Goal: Find specific page/section: Find specific page/section

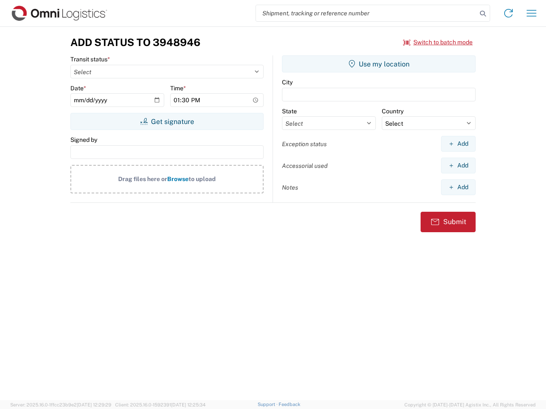
click at [366, 13] on input "search" at bounding box center [366, 13] width 221 height 16
click at [483, 14] on icon at bounding box center [483, 14] width 12 height 12
click at [508, 13] on icon at bounding box center [508, 13] width 14 height 14
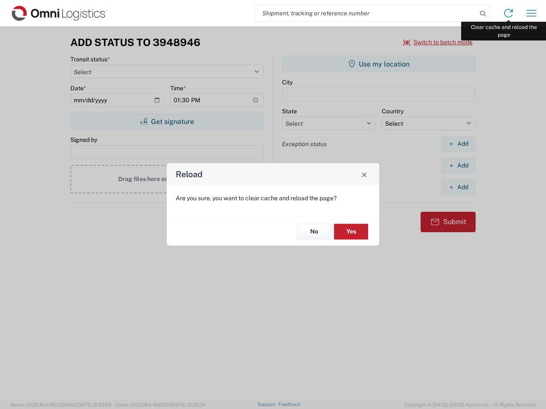
click at [531, 13] on div "Reload Are you sure, you want to clear cache and reload the page? No Yes" at bounding box center [273, 204] width 546 height 409
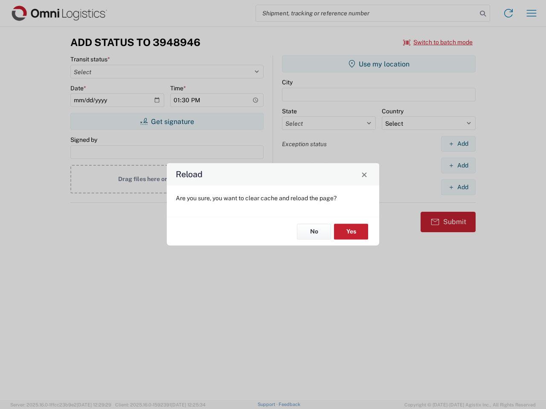
click at [438, 42] on div "Reload Are you sure, you want to clear cache and reload the page? No Yes" at bounding box center [273, 204] width 546 height 409
click at [167, 122] on div "Reload Are you sure, you want to clear cache and reload the page? No Yes" at bounding box center [273, 204] width 546 height 409
click at [379, 64] on div "Reload Are you sure, you want to clear cache and reload the page? No Yes" at bounding box center [273, 204] width 546 height 409
click at [458, 144] on div "Reload Are you sure, you want to clear cache and reload the page? No Yes" at bounding box center [273, 204] width 546 height 409
click at [458, 165] on div "Reload Are you sure, you want to clear cache and reload the page? No Yes" at bounding box center [273, 204] width 546 height 409
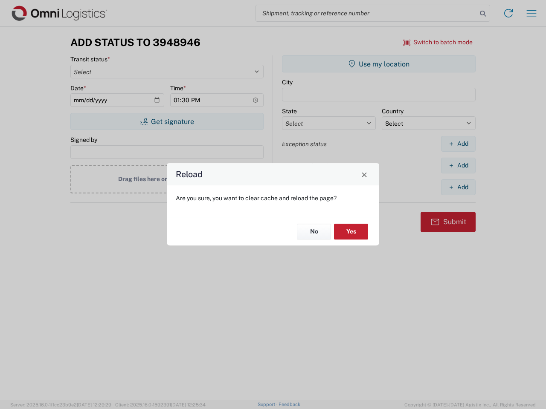
click at [458, 187] on div "Reload Are you sure, you want to clear cache and reload the page? No Yes" at bounding box center [273, 204] width 546 height 409
